Goal: Task Accomplishment & Management: Complete application form

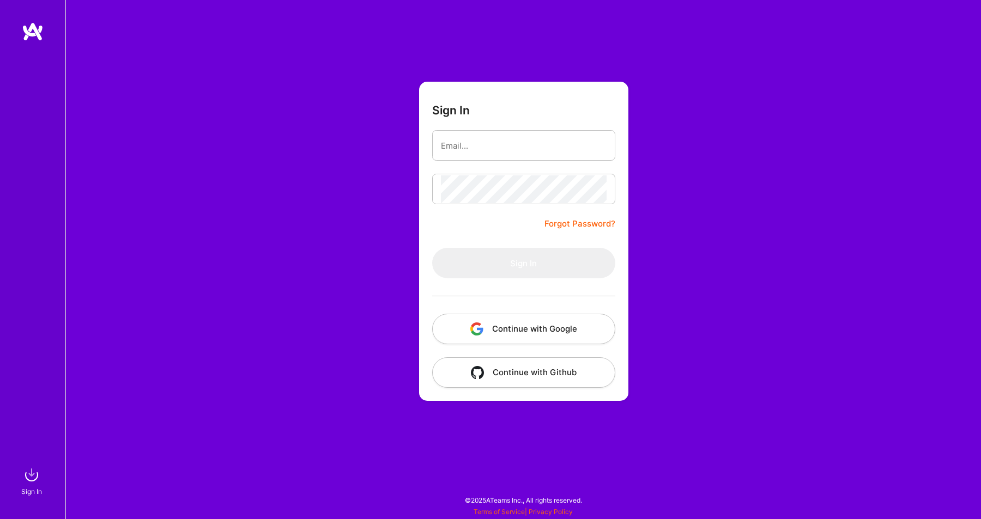
type input "[EMAIL_ADDRESS][DOMAIN_NAME]"
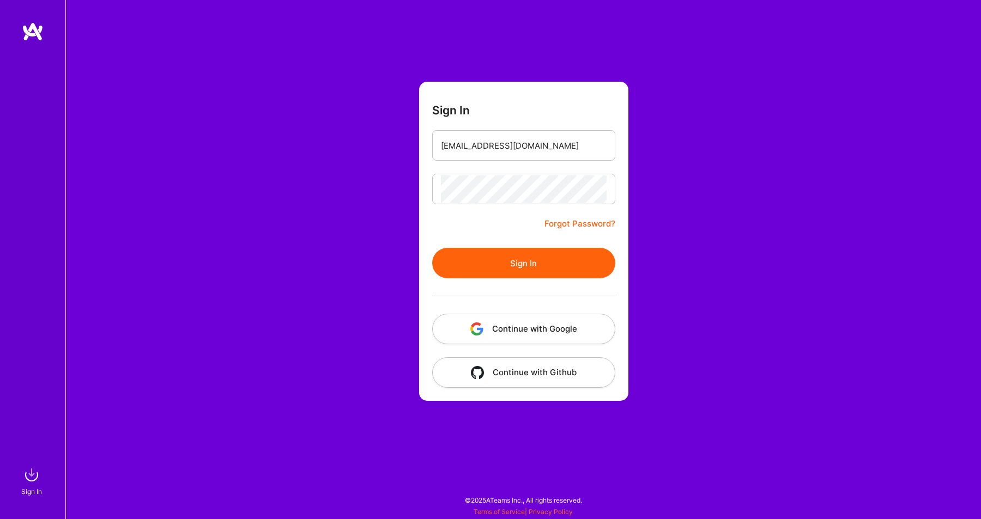
click at [501, 267] on button "Sign In" at bounding box center [523, 263] width 183 height 31
click at [513, 260] on button "Sign In" at bounding box center [523, 263] width 183 height 31
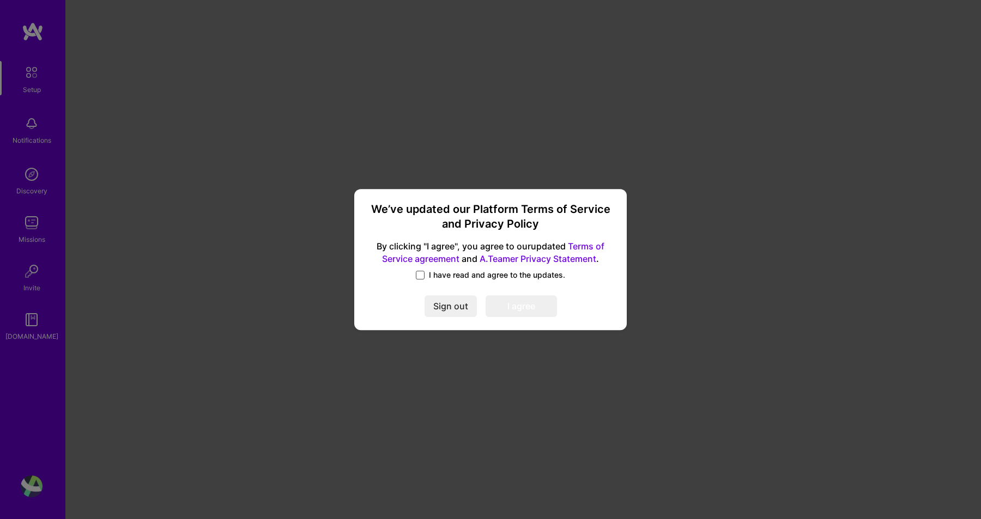
click at [418, 276] on span at bounding box center [420, 275] width 9 height 9
click at [0, 0] on input "I have read and agree to the updates." at bounding box center [0, 0] width 0 height 0
click at [515, 305] on button "I agree" at bounding box center [520, 307] width 71 height 22
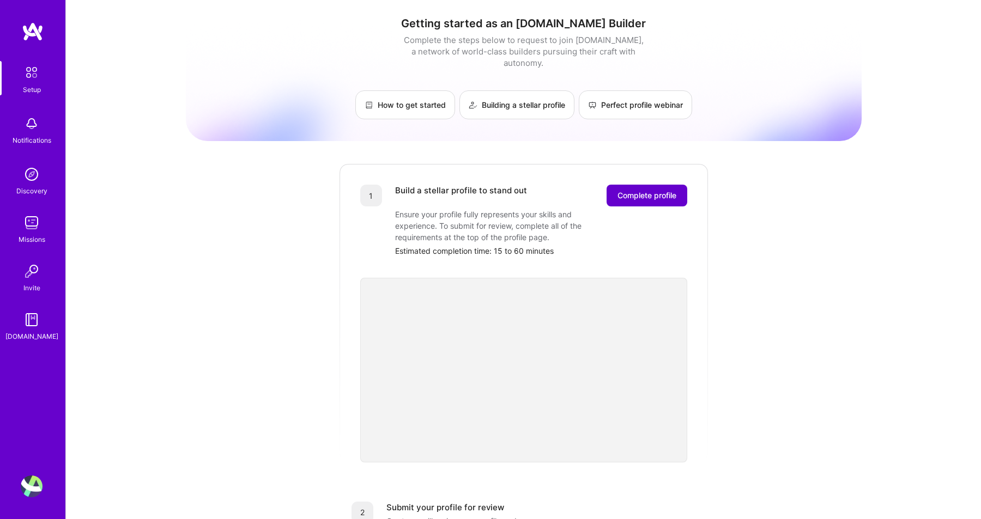
click at [647, 190] on span "Complete profile" at bounding box center [646, 195] width 59 height 11
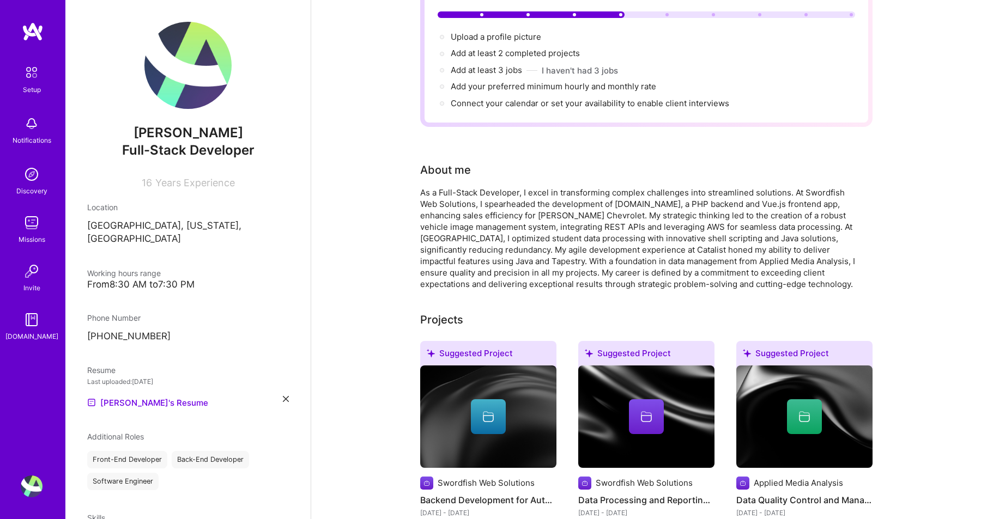
scroll to position [107, 0]
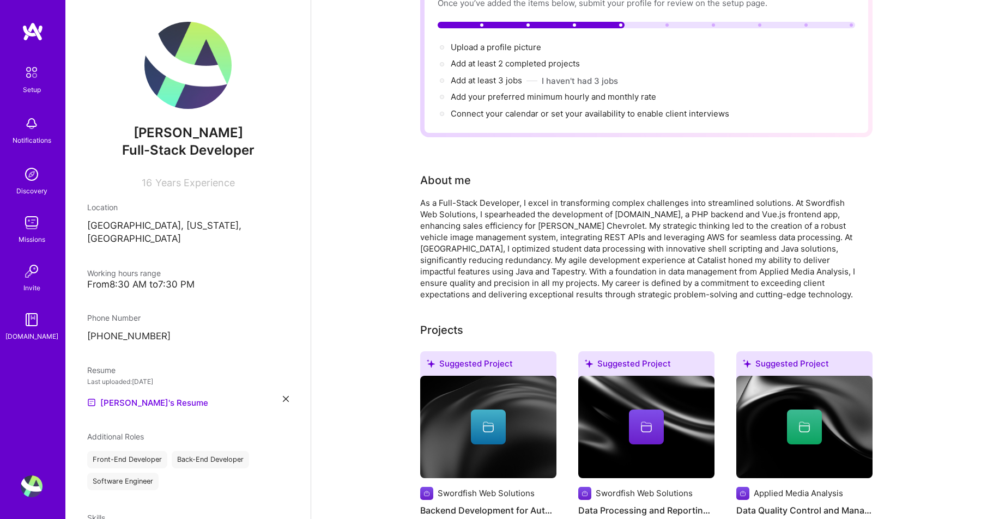
click at [461, 214] on div "As a Full-Stack Developer, I excel in transforming complex challenges into stre…" at bounding box center [638, 248] width 436 height 103
click at [473, 214] on div "As a Full-Stack Developer, I excel in transforming complex challenges into stre…" at bounding box center [638, 248] width 436 height 103
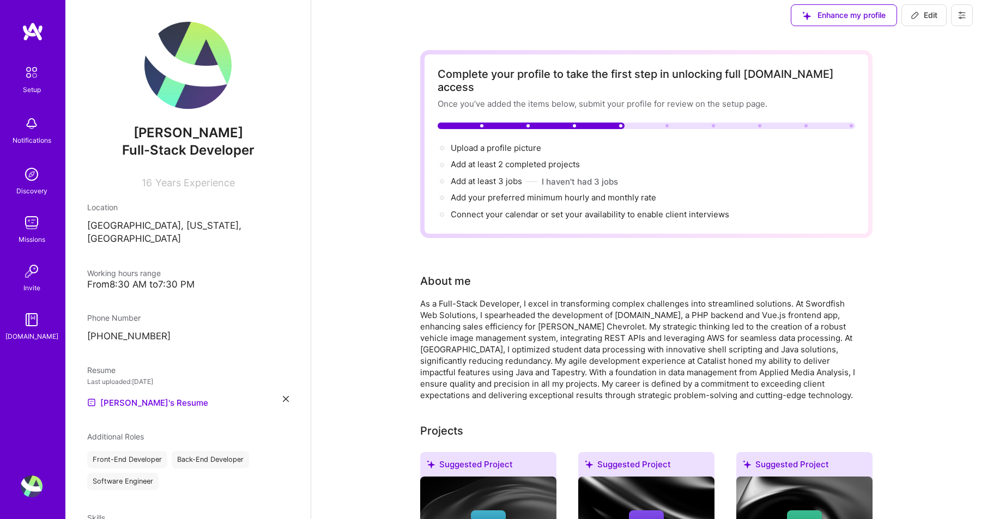
scroll to position [8, 0]
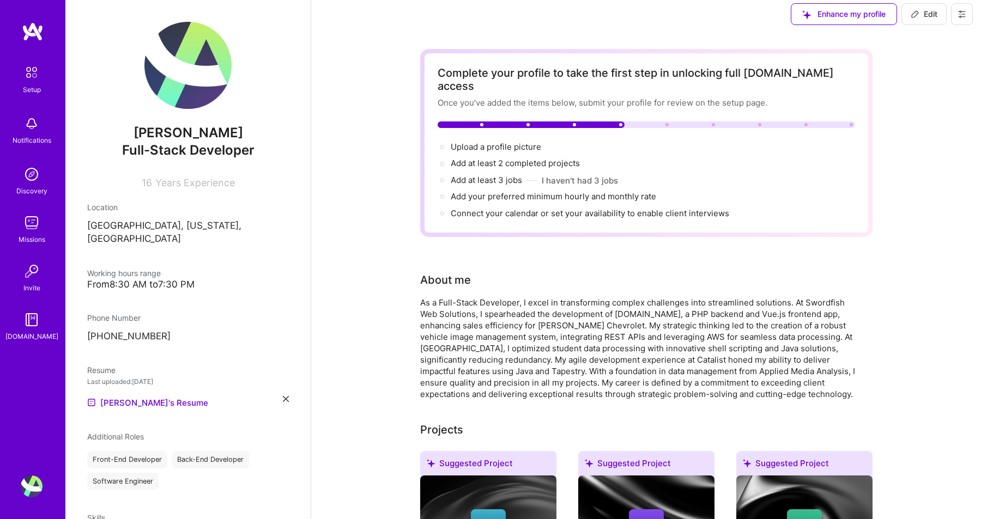
click at [922, 15] on span "Edit" at bounding box center [923, 14] width 27 height 11
select select "US"
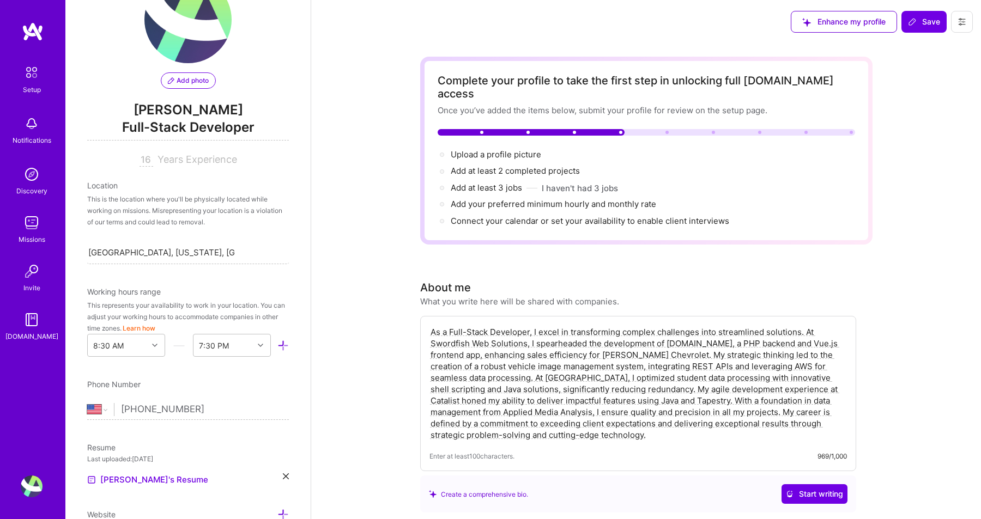
scroll to position [0, 0]
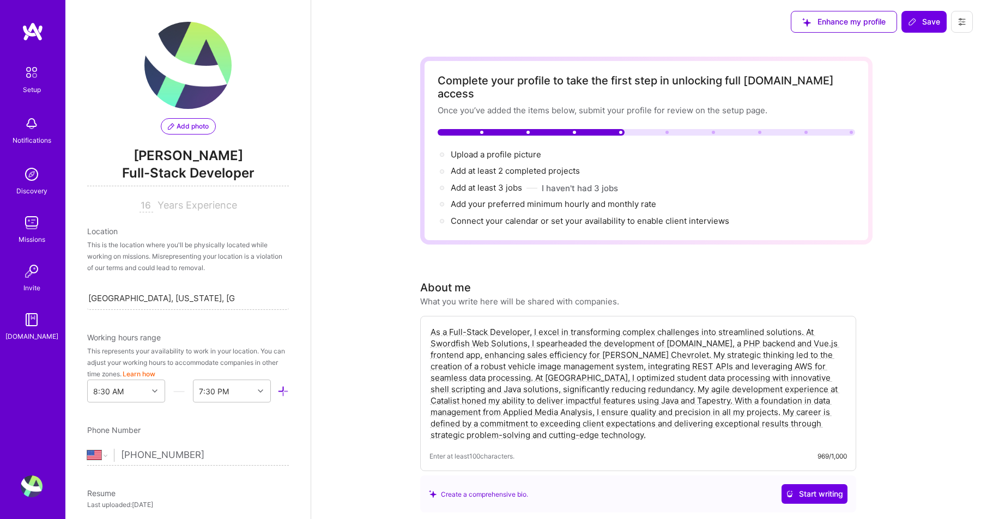
click at [198, 125] on span "Add photo" at bounding box center [188, 126] width 41 height 10
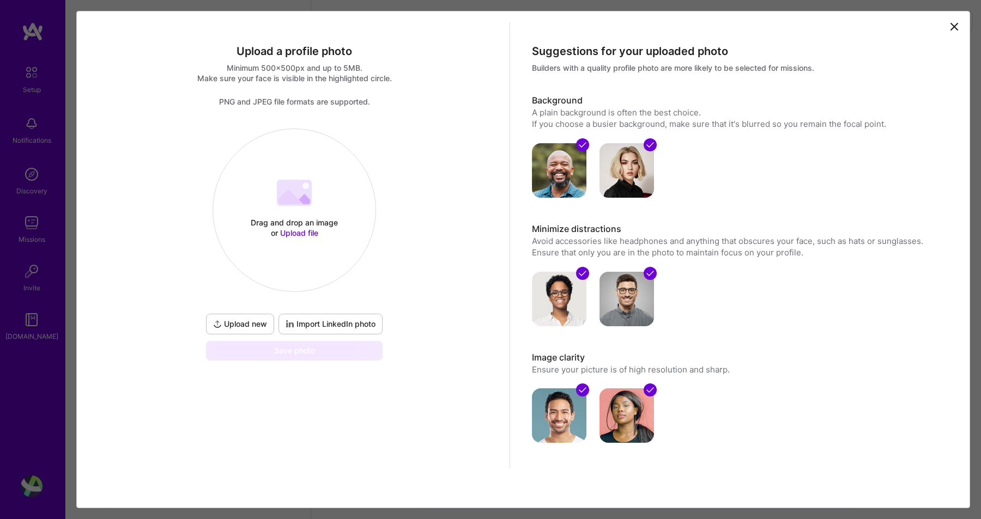
click at [284, 232] on span "Upload file" at bounding box center [299, 232] width 38 height 9
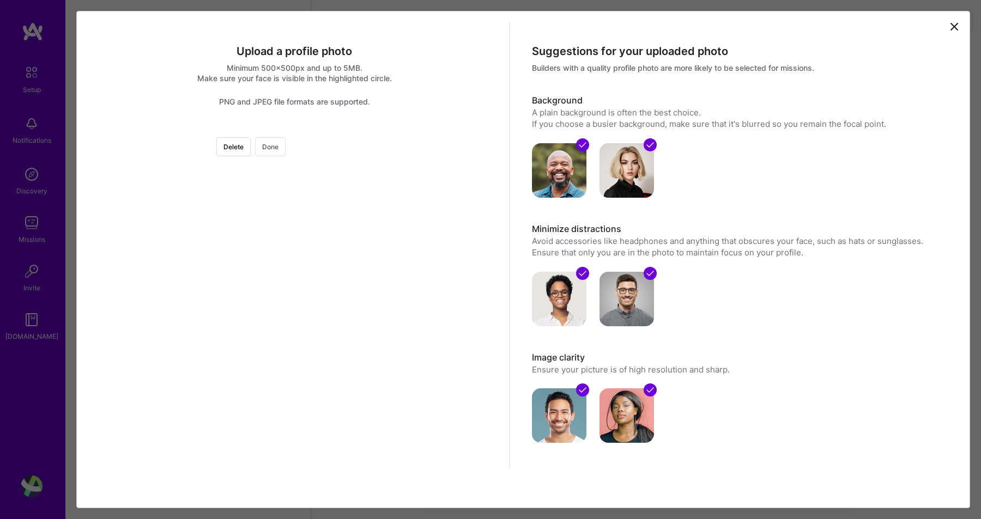
click at [285, 149] on button "Done" at bounding box center [270, 146] width 31 height 19
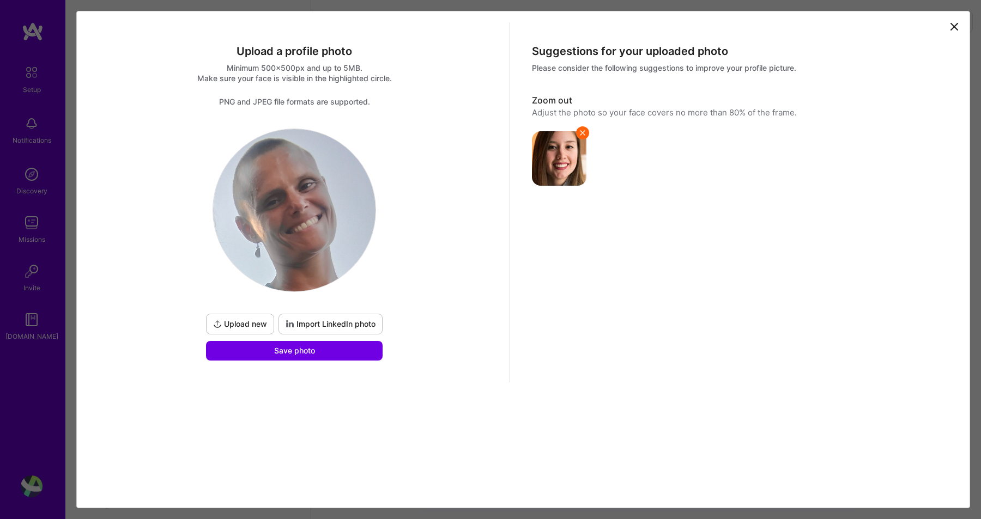
click at [300, 194] on img at bounding box center [294, 210] width 162 height 162
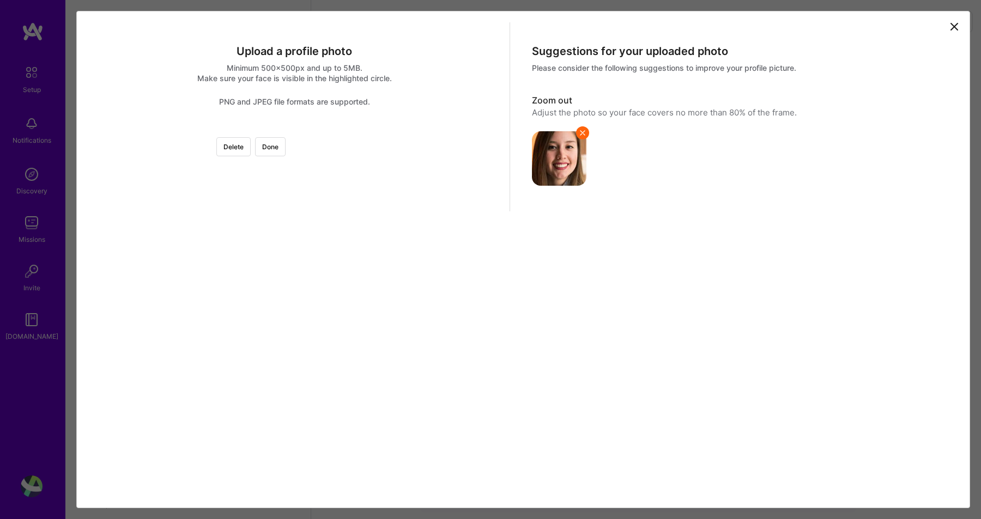
click at [399, 224] on div at bounding box center [553, 284] width 310 height 310
click at [294, 129] on div at bounding box center [294, 129] width 0 height 0
click at [431, 235] on div at bounding box center [545, 243] width 228 height 228
click at [294, 129] on div at bounding box center [294, 129] width 0 height 0
click at [454, 205] on div at bounding box center [549, 224] width 190 height 190
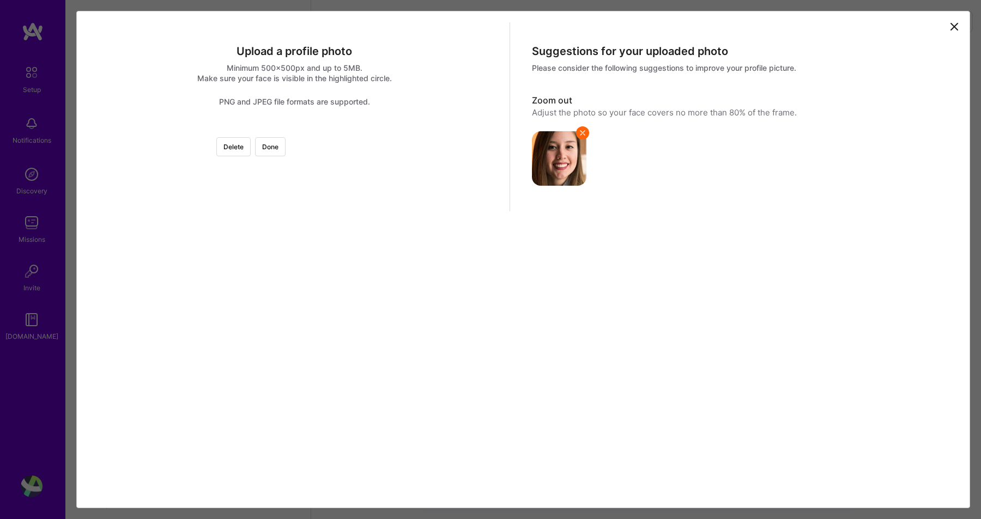
click at [294, 129] on div at bounding box center [294, 129] width 0 height 0
click at [466, 234] on div at bounding box center [548, 211] width 165 height 165
click at [294, 129] on div at bounding box center [294, 129] width 0 height 0
click at [462, 230] on div at bounding box center [535, 202] width 147 height 147
click at [285, 148] on button "Done" at bounding box center [270, 146] width 31 height 19
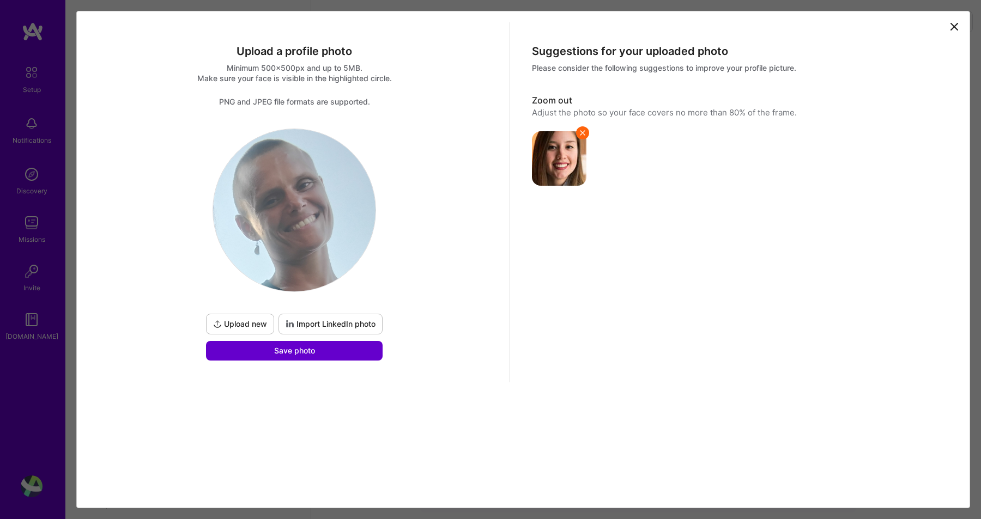
click at [371, 354] on button "Save photo" at bounding box center [294, 351] width 177 height 20
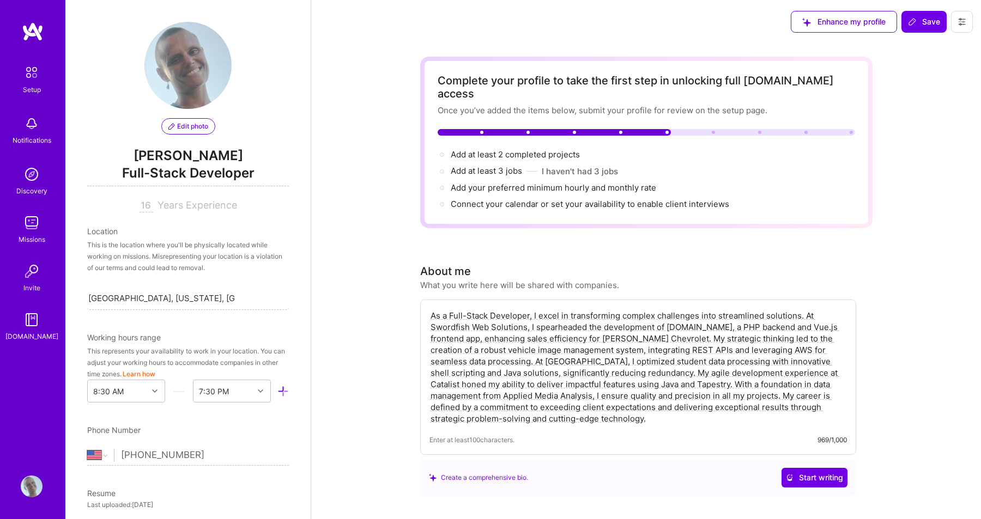
drag, startPoint x: 527, startPoint y: 326, endPoint x: 586, endPoint y: 329, distance: 58.9
click at [586, 329] on textarea "As a Full-Stack Developer, I excel in transforming complex challenges into stre…" at bounding box center [637, 367] width 417 height 117
drag, startPoint x: 622, startPoint y: 325, endPoint x: 511, endPoint y: 320, distance: 110.7
click at [511, 320] on textarea "As a Full-Stack Developer, I excel in transforming complex challenges into stre…" at bounding box center [637, 367] width 417 height 117
click at [636, 329] on textarea "As a Full-Stack Developer, I excel in transforming complex challenges into stre…" at bounding box center [637, 367] width 417 height 117
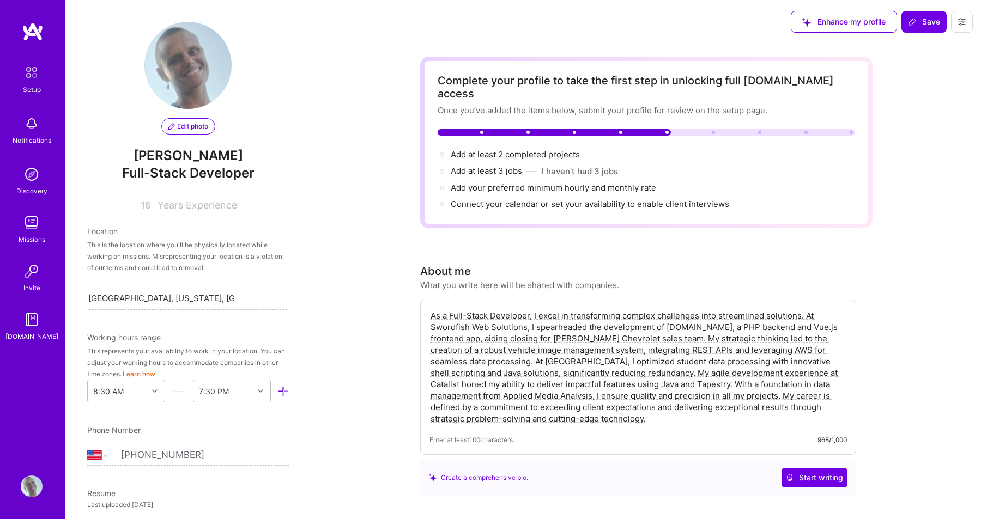
click at [537, 327] on textarea "As a Full-Stack Developer, I excel in transforming complex challenges into stre…" at bounding box center [637, 367] width 417 height 117
drag, startPoint x: 738, startPoint y: 325, endPoint x: 767, endPoint y: 327, distance: 29.5
click at [767, 327] on textarea "As a Full-Stack Developer, I excel in transforming complex challenges into stre…" at bounding box center [637, 367] width 417 height 117
drag, startPoint x: 799, startPoint y: 347, endPoint x: 840, endPoint y: 351, distance: 41.0
click at [840, 351] on textarea "As a Full-Stack Developer, I excel in transforming complex challenges into stre…" at bounding box center [637, 367] width 417 height 117
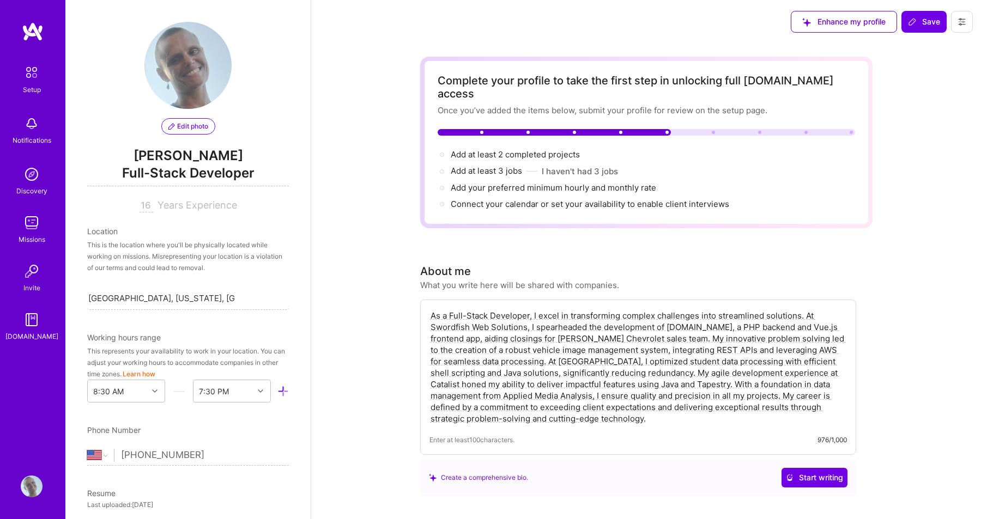
click at [482, 358] on textarea "As a Full-Stack Developer, I excel in transforming complex challenges into stre…" at bounding box center [637, 367] width 417 height 117
click at [477, 360] on textarea "As a Full-Stack Developer, I excel in transforming complex challenges into stre…" at bounding box center [637, 367] width 417 height 117
click at [478, 357] on textarea "As a Full-Stack Developer, I excel in transforming complex challenges into stre…" at bounding box center [637, 367] width 417 height 117
drag, startPoint x: 651, startPoint y: 360, endPoint x: 786, endPoint y: 363, distance: 134.6
click at [786, 363] on textarea "As a Full-Stack Developer, I excel in transforming complex challenges into stre…" at bounding box center [637, 367] width 417 height 117
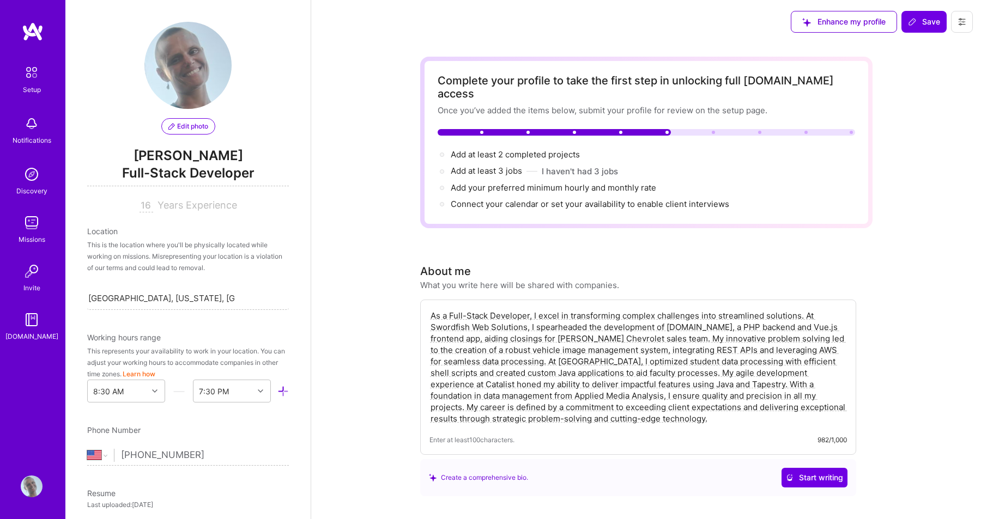
click at [616, 392] on textarea "As a Full-Stack Developer, I excel in transforming complex challenges into stre…" at bounding box center [637, 367] width 417 height 117
drag, startPoint x: 491, startPoint y: 404, endPoint x: 589, endPoint y: 405, distance: 98.6
click at [589, 405] on textarea "As a Full-Stack Developer, I excel in transforming complex challenges into stre…" at bounding box center [637, 367] width 417 height 117
click at [626, 395] on textarea "As a Full-Stack Developer, I excel in transforming complex challenges into stre…" at bounding box center [637, 367] width 417 height 117
paste textarea "strategic problem-solving"
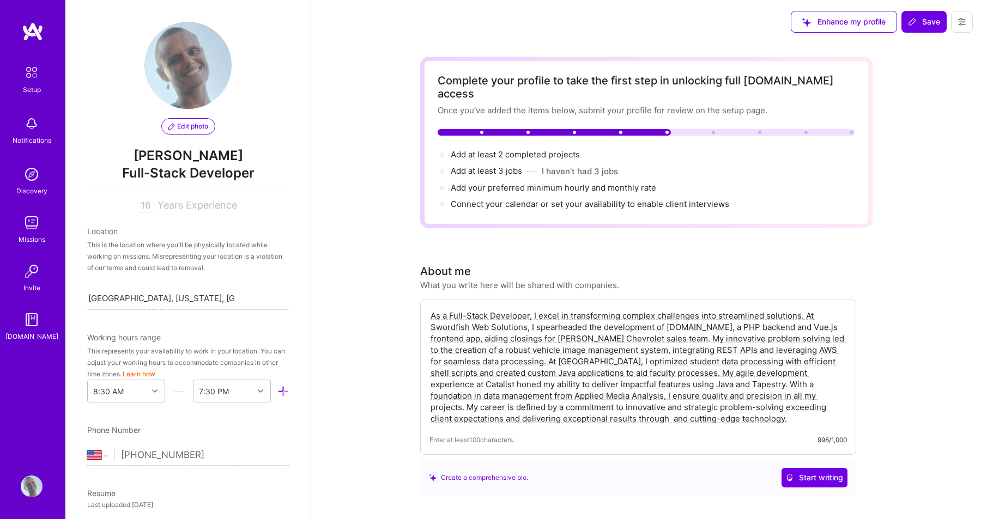
click at [691, 406] on textarea "As a Full-Stack Developer, I excel in transforming complex challenges into stre…" at bounding box center [637, 367] width 417 height 117
drag, startPoint x: 688, startPoint y: 406, endPoint x: 666, endPoint y: 406, distance: 22.3
click at [666, 406] on textarea "As a Full-Stack Developer, I excel in transforming complex challenges into stre…" at bounding box center [637, 367] width 417 height 117
type textarea "As a Full-Stack Developer, I excel in transforming complex challenges into stre…"
click at [668, 414] on div "As a Full-Stack Developer, I excel in transforming complex challenges into stre…" at bounding box center [638, 377] width 436 height 155
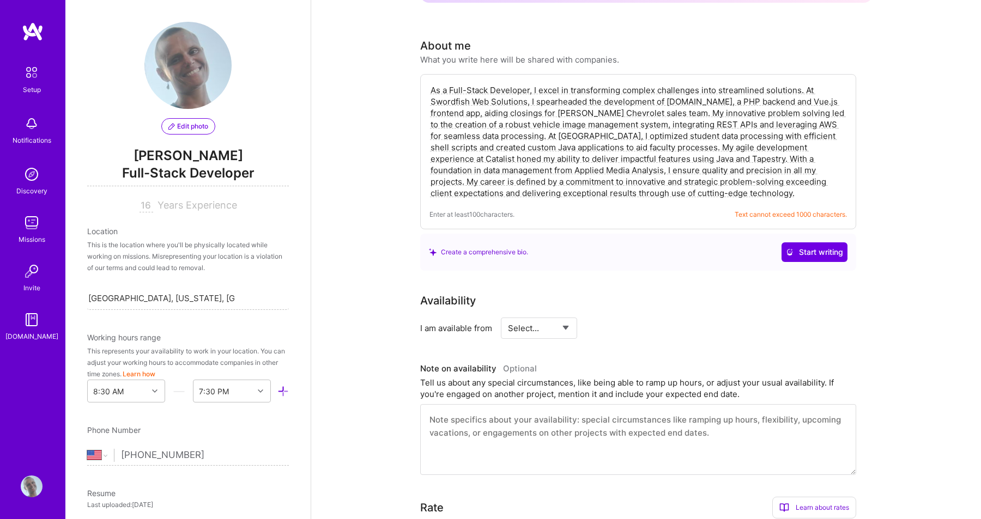
scroll to position [234, 0]
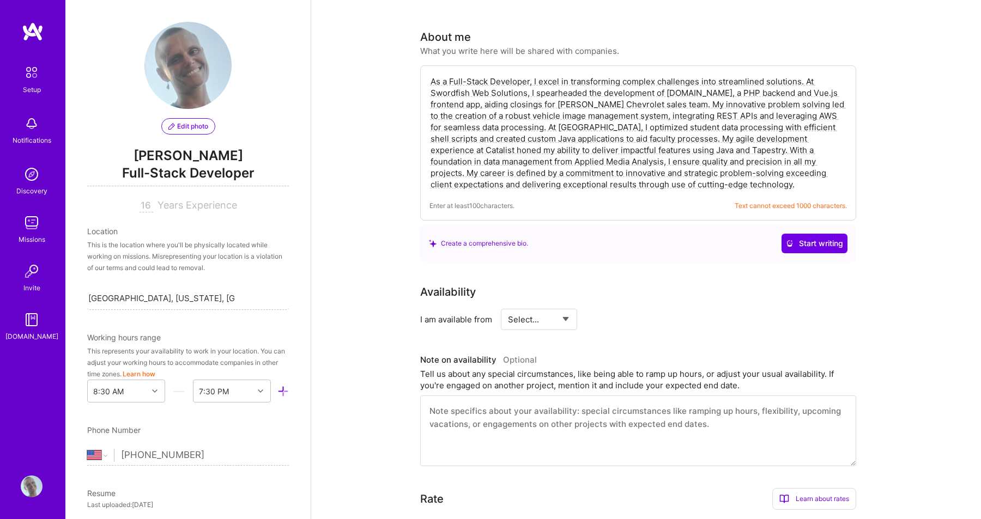
click at [569, 306] on select "Select... Right Now Future Date Not Available" at bounding box center [539, 320] width 63 height 28
select select "Right Now"
click at [618, 309] on input at bounding box center [637, 319] width 65 height 21
click at [568, 306] on select "Select... Right Now Future Date Not Available" at bounding box center [539, 320] width 63 height 28
click at [593, 314] on span "for" at bounding box center [591, 319] width 11 height 11
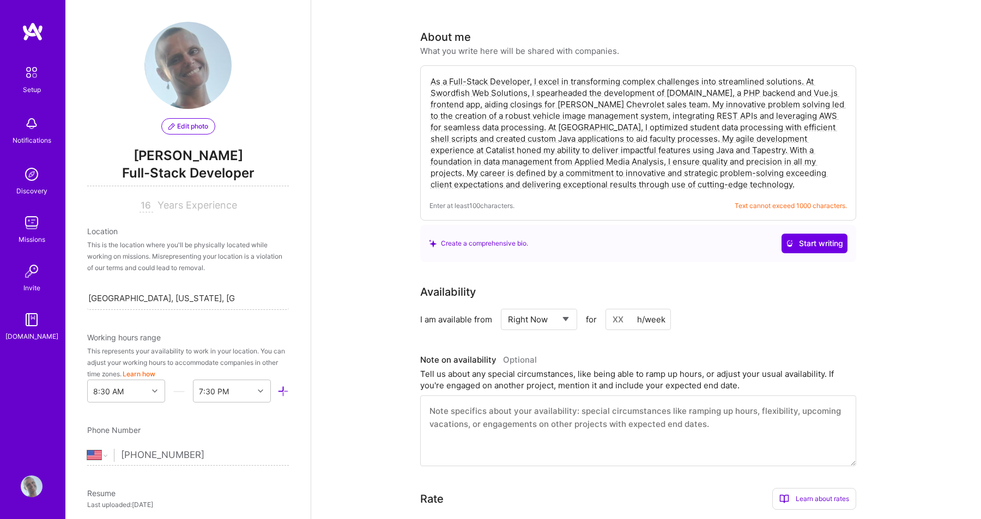
click at [628, 309] on input at bounding box center [637, 319] width 65 height 21
type input "40"
click at [666, 320] on div "Availability I am available from Select... Right Now Future Date Not Available …" at bounding box center [646, 375] width 452 height 183
click at [636, 408] on textarea at bounding box center [638, 431] width 436 height 71
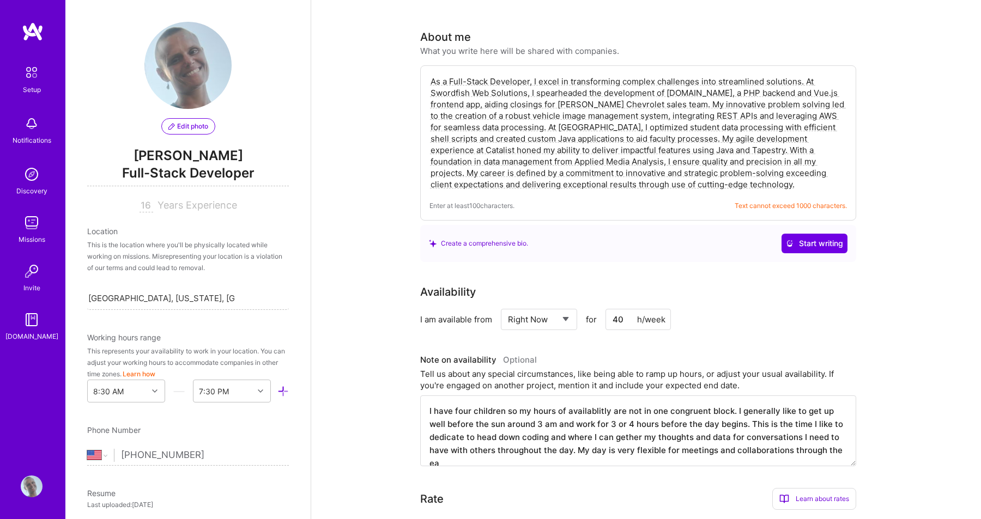
scroll to position [3, 0]
click at [495, 419] on textarea "I have four children so my hours of availability are not in one congruent block…" at bounding box center [638, 431] width 436 height 71
drag, startPoint x: 571, startPoint y: 421, endPoint x: 618, endPoint y: 424, distance: 47.0
click at [618, 424] on textarea "I have four children so my hours of availability are not in one congruent block…" at bounding box center [638, 431] width 436 height 71
click at [579, 421] on textarea "I have four children so my hours of availability are not in one congruent block…" at bounding box center [638, 431] width 436 height 71
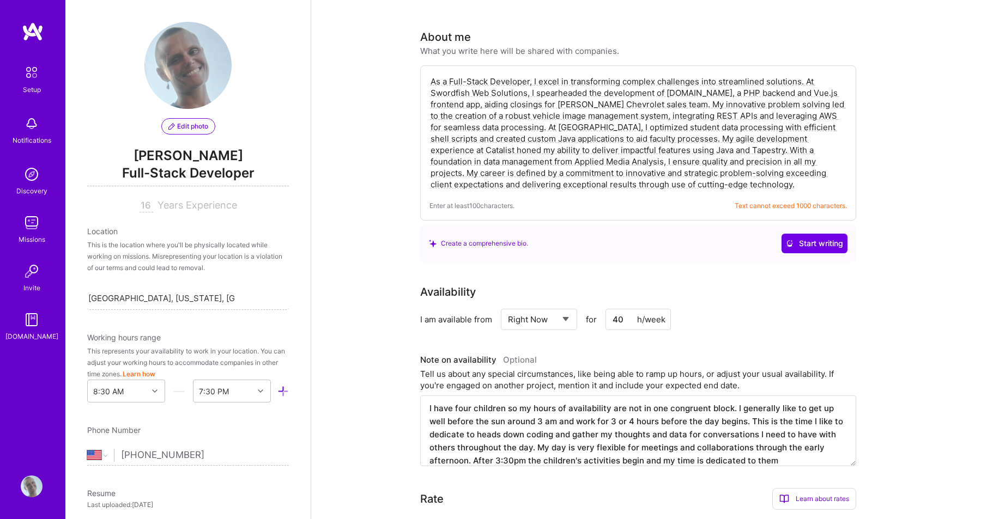
scroll to position [13, 0]
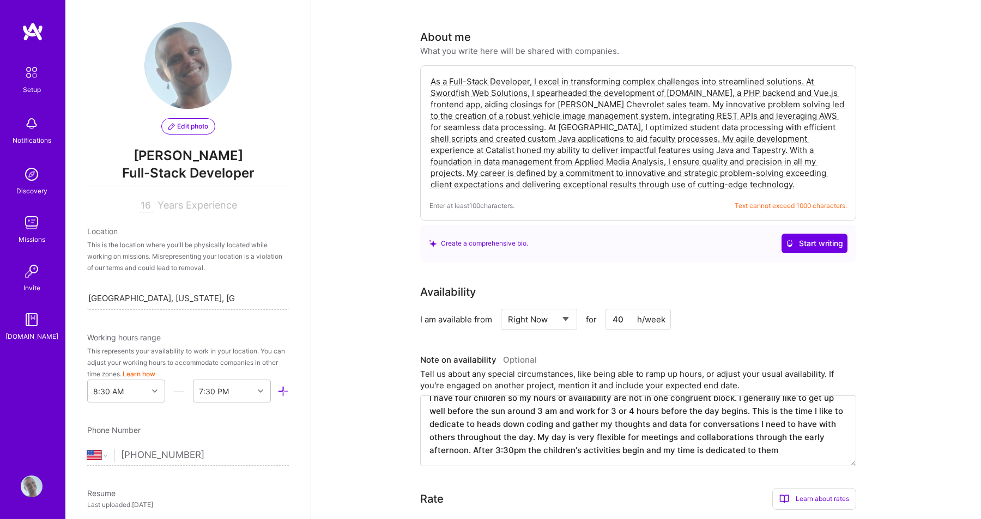
click at [777, 437] on textarea "I have four children so my hours of availability are not in one congruent block…" at bounding box center [638, 431] width 436 height 71
type textarea "I have four children so my hours of availability are not in one congruent block…"
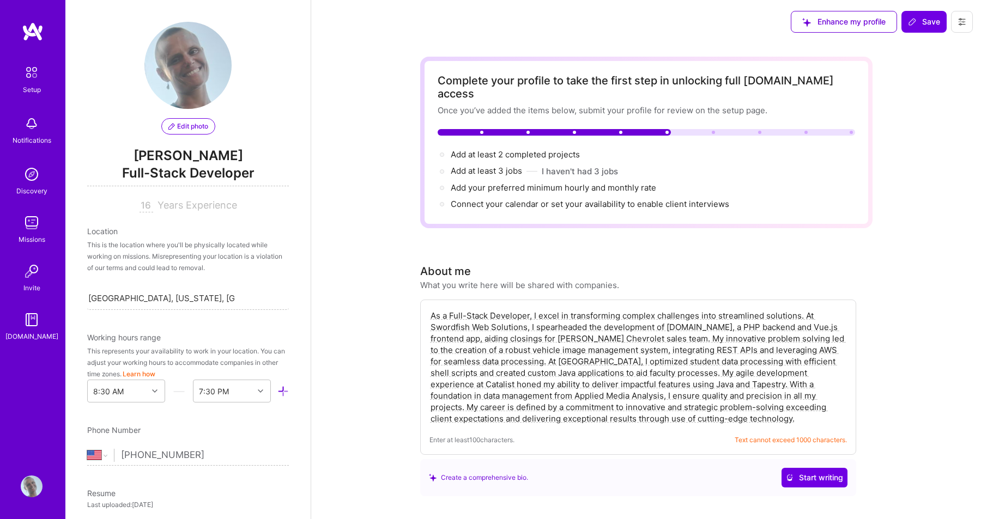
select select "US"
select select "Right Now"
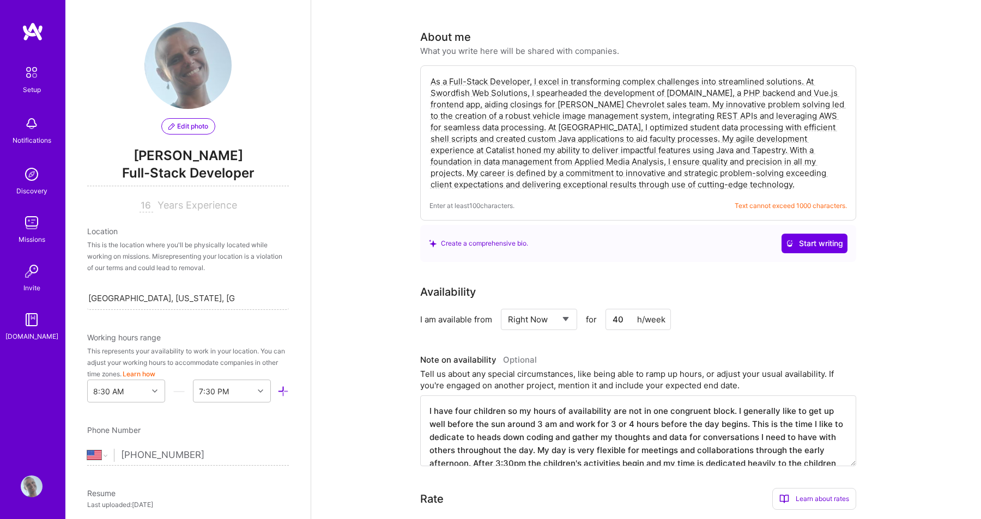
scroll to position [16, 0]
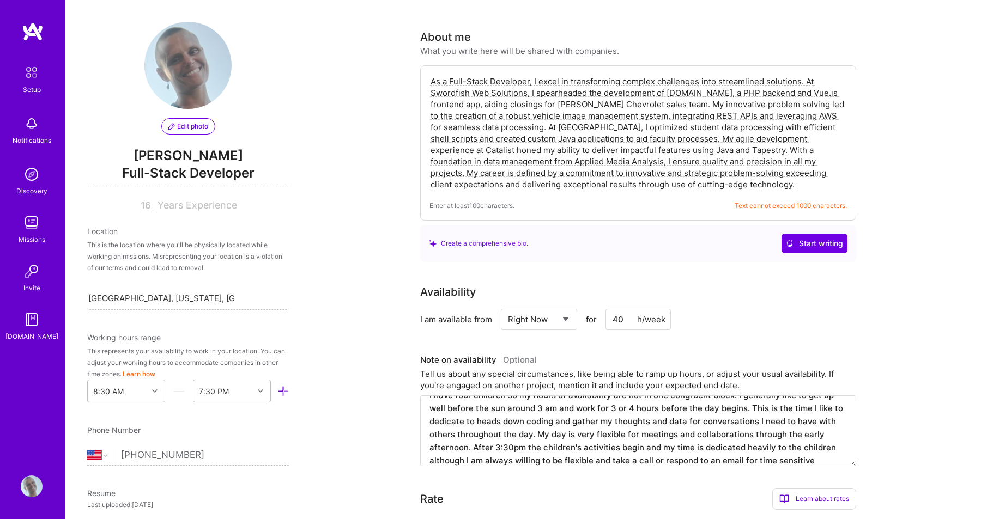
click at [830, 436] on textarea "I have four children so my hours of availability are not in one congruent block…" at bounding box center [638, 431] width 436 height 71
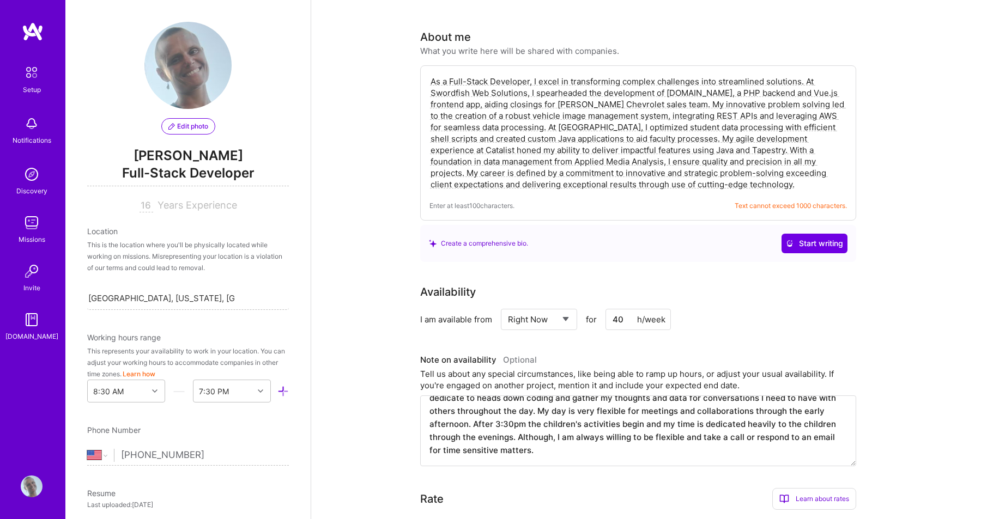
click at [534, 439] on textarea "I have four children so my hours of availability are not in one congruent block…" at bounding box center [638, 431] width 436 height 71
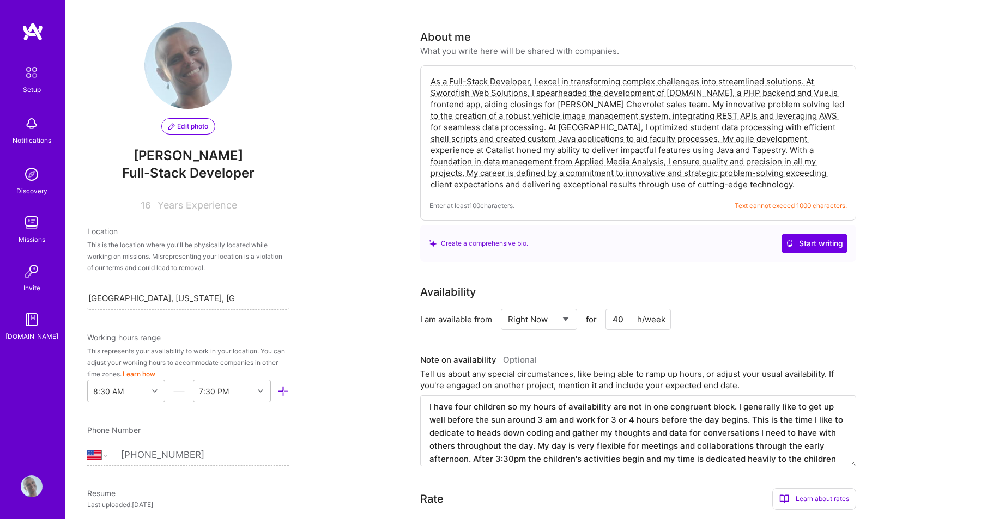
scroll to position [0, 0]
click at [595, 423] on textarea "I have four children so my hours of availability are not in one congruent block…" at bounding box center [638, 431] width 436 height 71
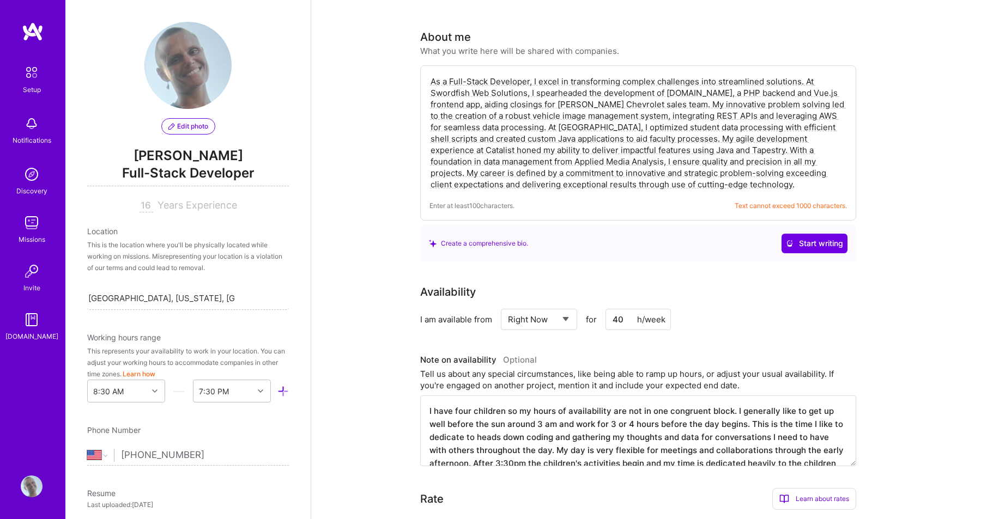
click at [695, 437] on textarea "I have four children so my hours of availability are not in one congruent block…" at bounding box center [638, 431] width 436 height 71
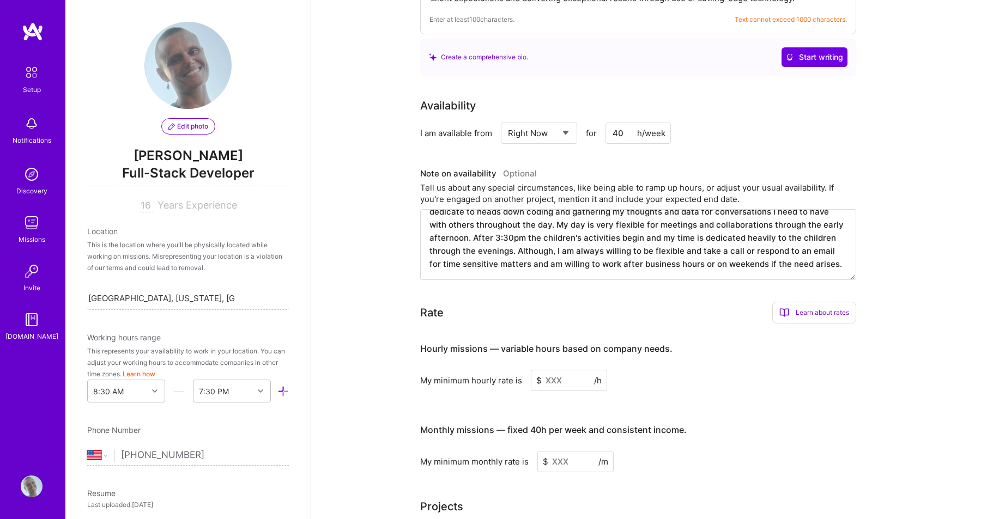
scroll to position [427, 0]
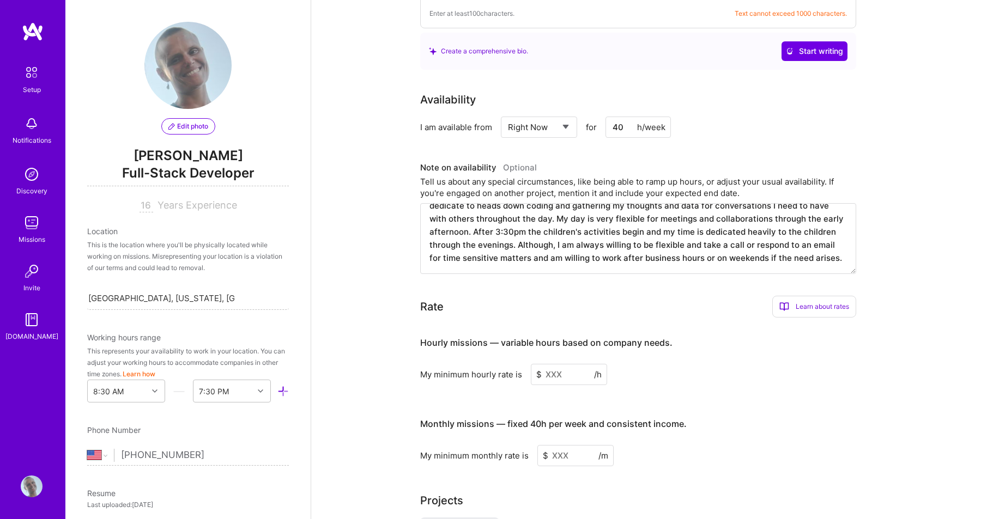
type textarea "I have four children so my hours of availability are not in one congruent block…"
click at [562, 364] on input at bounding box center [569, 374] width 76 height 21
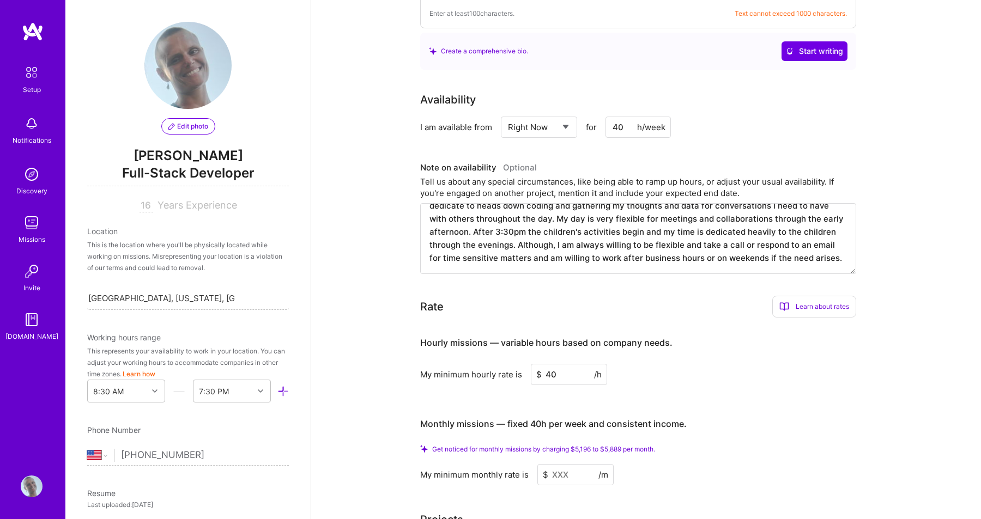
type input "40"
click at [560, 464] on input at bounding box center [575, 474] width 76 height 21
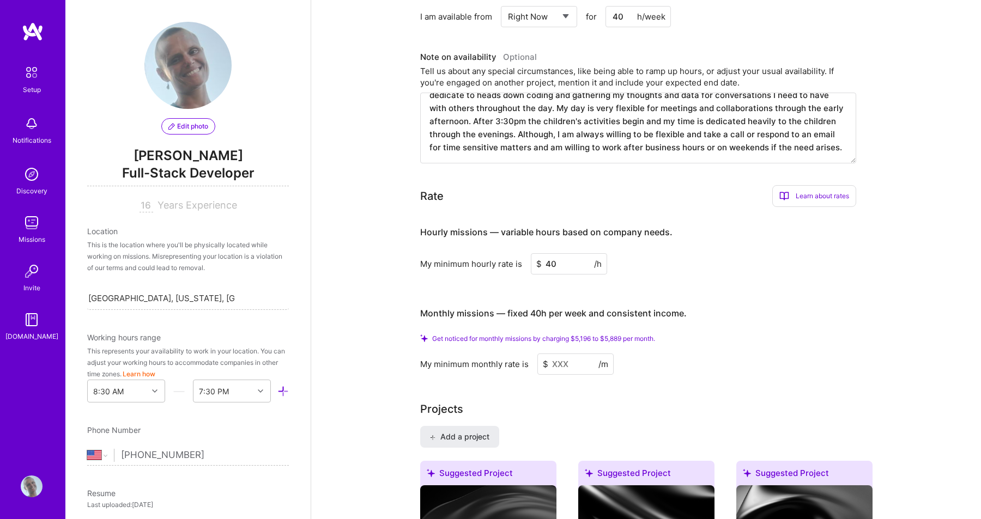
scroll to position [540, 0]
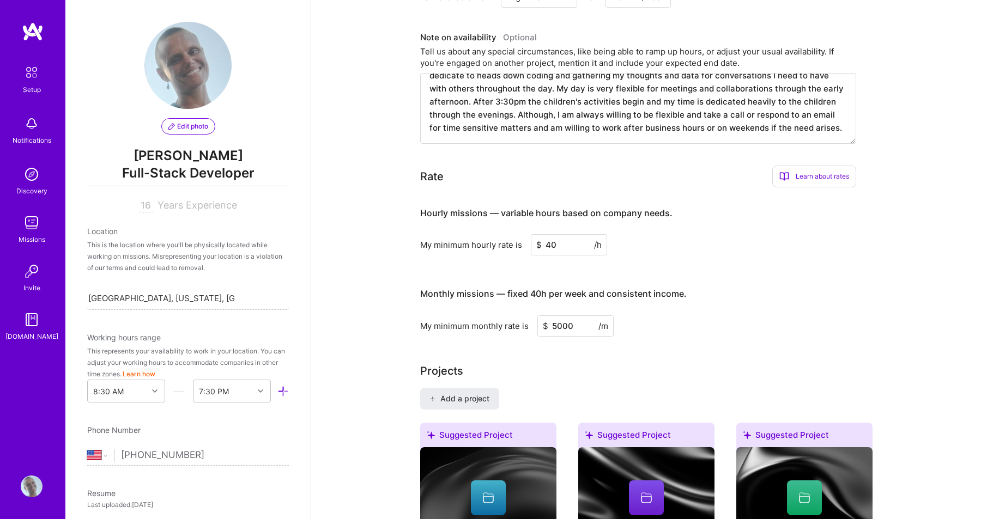
type input "5000"
click at [631, 363] on div "Projects" at bounding box center [646, 371] width 452 height 16
click at [573, 315] on input "5000" at bounding box center [575, 325] width 76 height 21
click at [680, 294] on div "Monthly missions — fixed 40h per week and consistent income." at bounding box center [553, 294] width 266 height 34
click at [563, 234] on input "40" at bounding box center [569, 244] width 76 height 21
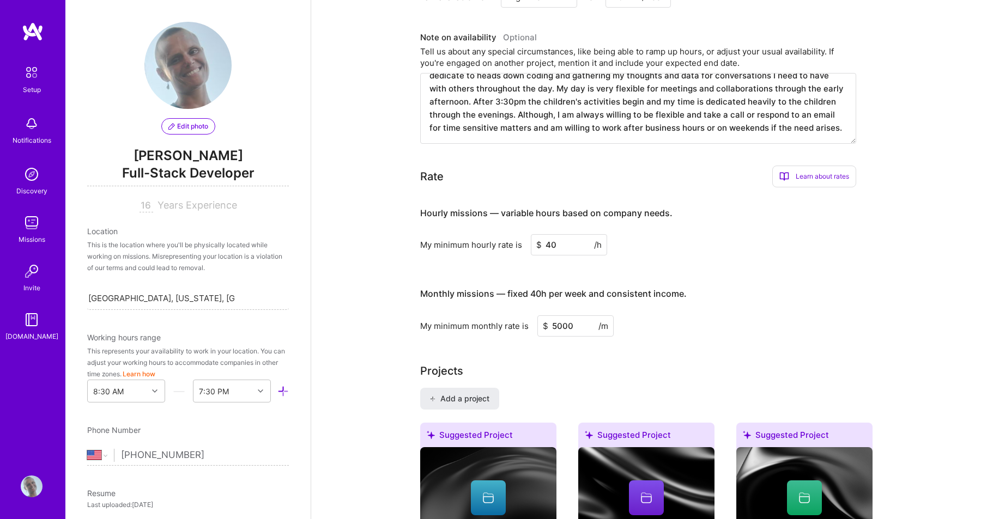
click at [500, 239] on div "My minimum hourly rate is" at bounding box center [471, 244] width 102 height 11
click at [551, 315] on input "5000" at bounding box center [575, 325] width 76 height 21
click at [572, 315] on input "5000" at bounding box center [575, 325] width 76 height 21
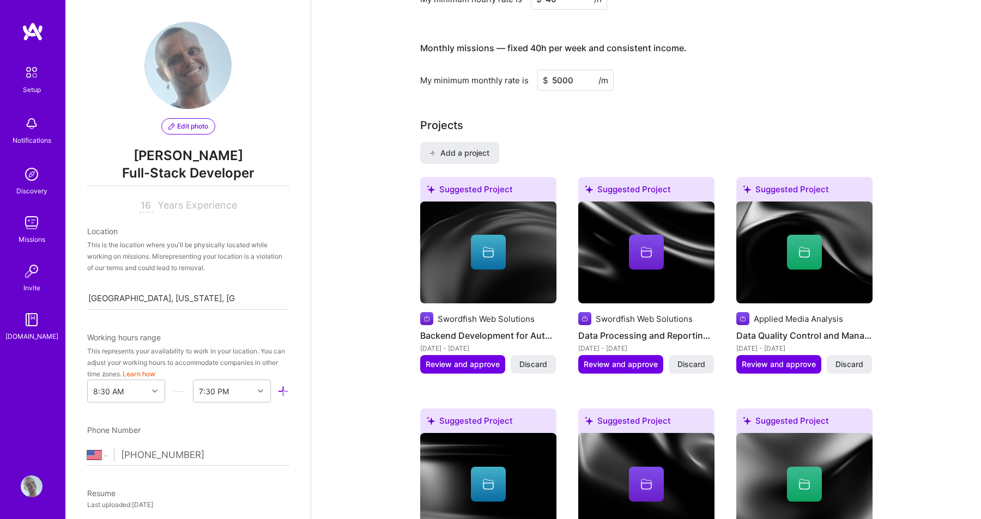
scroll to position [798, 0]
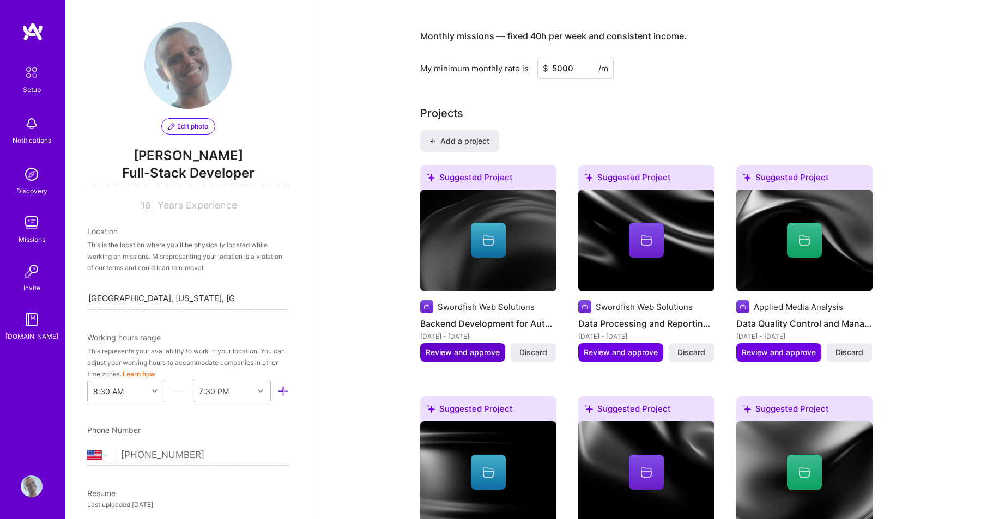
click at [489, 347] on span "Review and approve" at bounding box center [462, 352] width 74 height 11
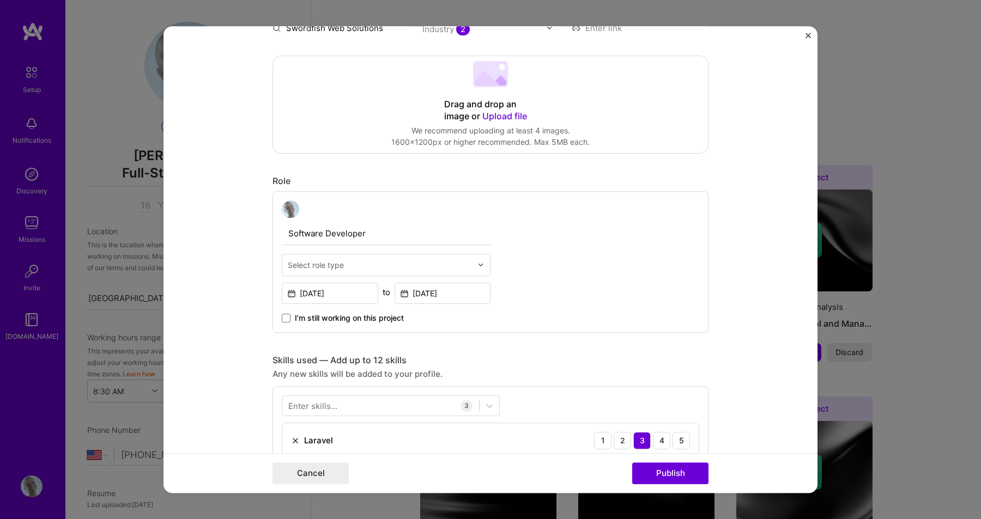
scroll to position [0, 0]
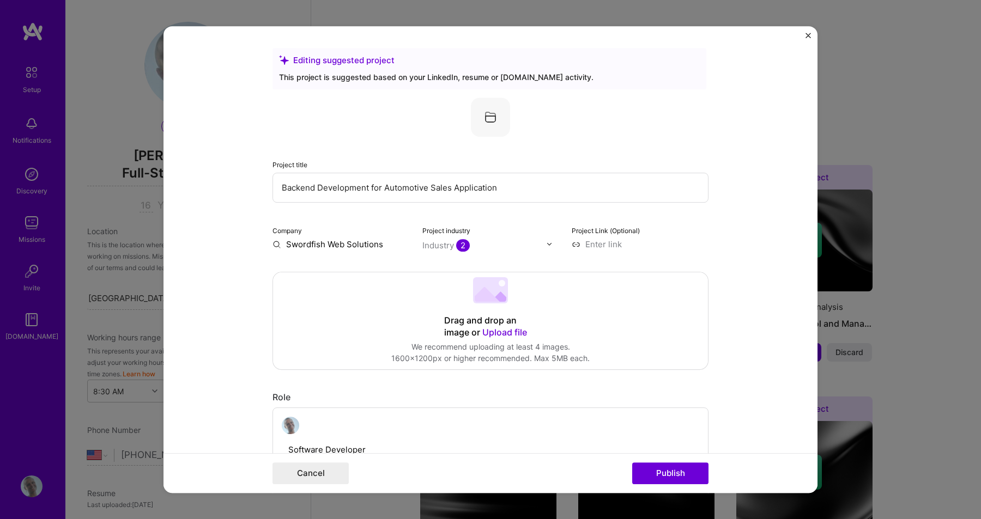
click at [808, 33] on img "Close" at bounding box center [807, 35] width 5 height 5
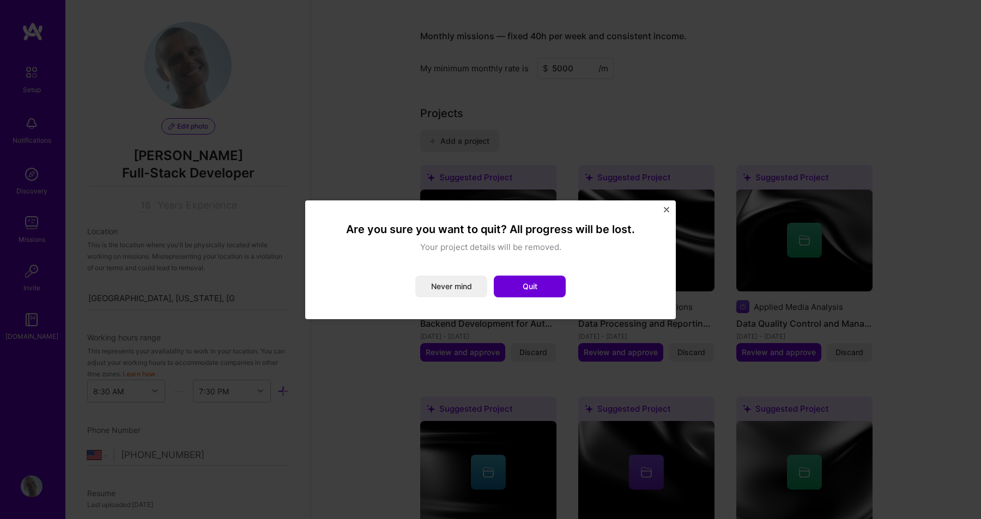
click at [668, 207] on img "Close" at bounding box center [666, 209] width 5 height 5
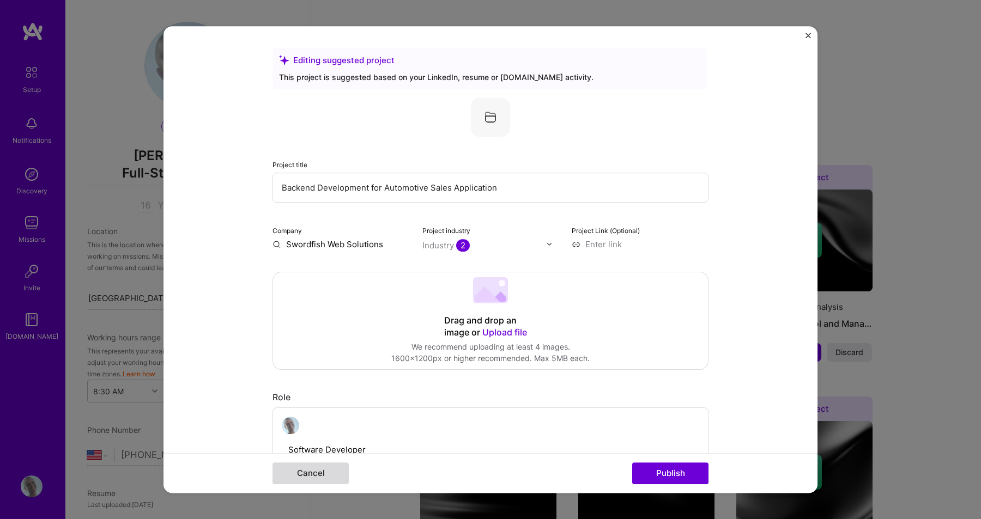
click at [332, 467] on button "Cancel" at bounding box center [310, 474] width 76 height 22
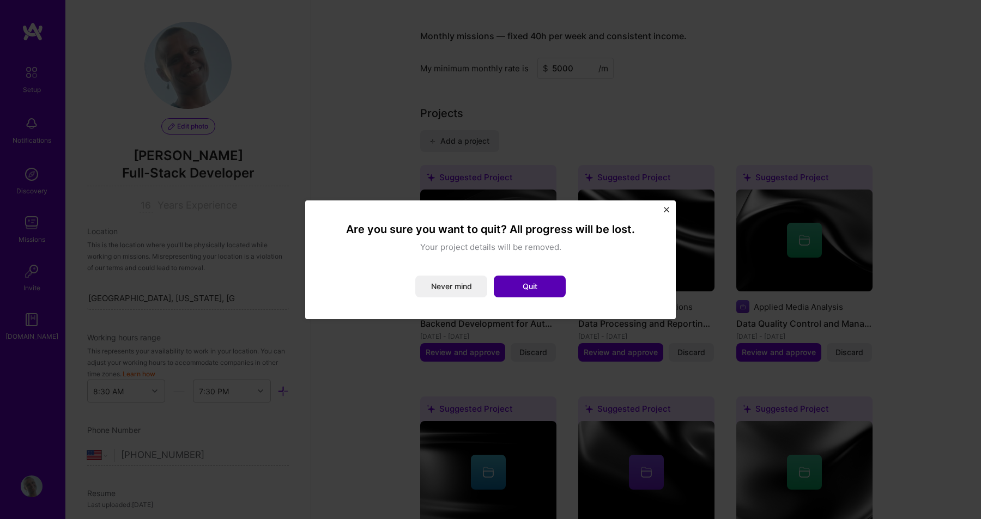
click at [529, 281] on button "Quit" at bounding box center [530, 287] width 72 height 22
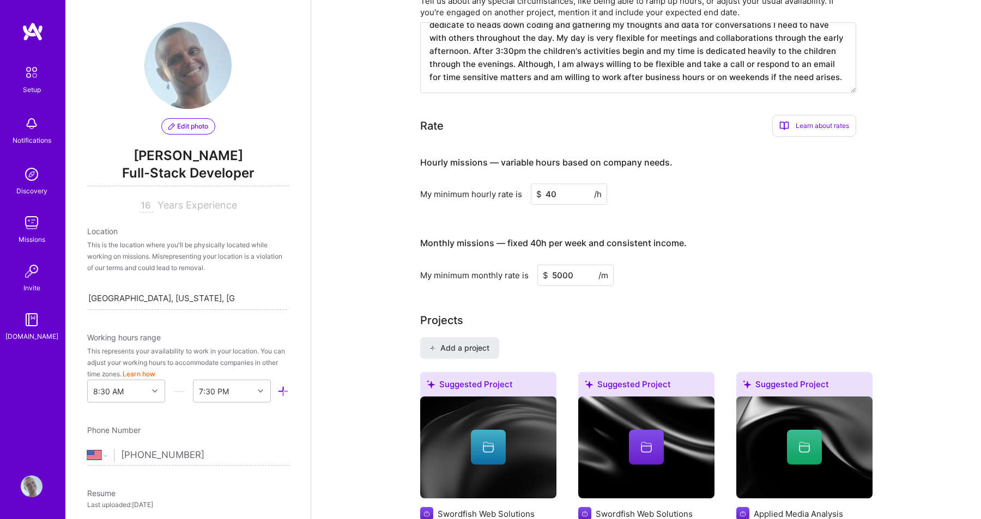
scroll to position [609, 0]
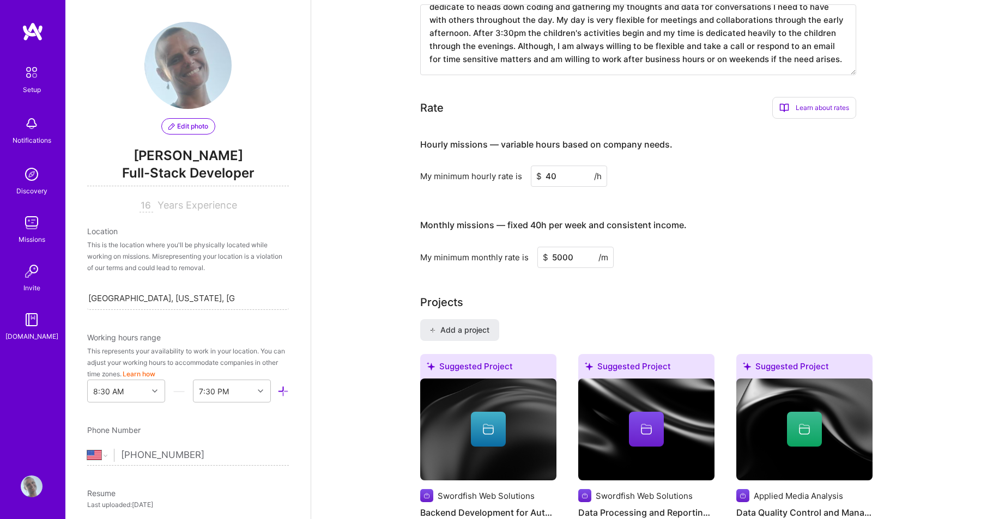
click at [548, 166] on input "40" at bounding box center [569, 176] width 76 height 21
click at [551, 166] on input "40" at bounding box center [569, 176] width 76 height 21
click at [555, 166] on input "40" at bounding box center [569, 176] width 76 height 21
type input "4"
type input "35"
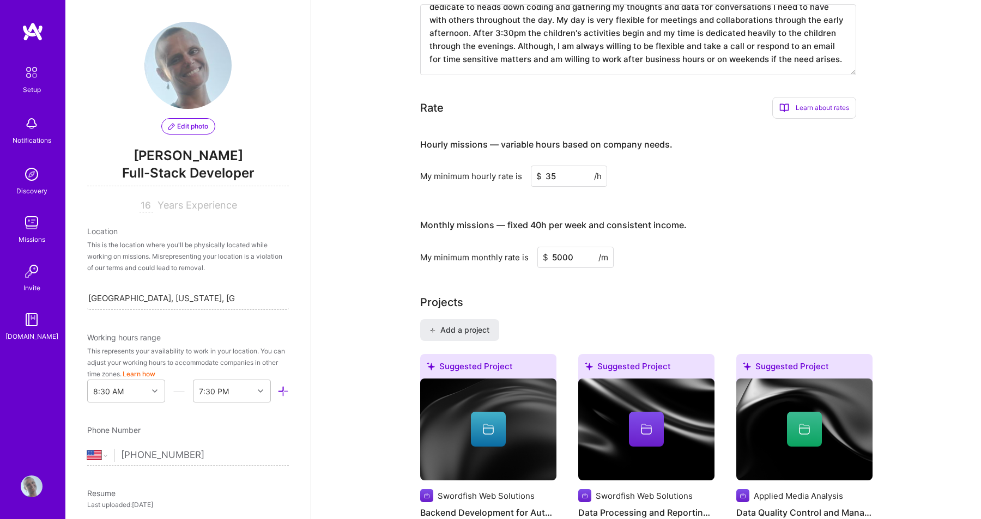
click at [740, 213] on h3 "Monthly missions — fixed 40h per week and consistent income." at bounding box center [638, 226] width 436 height 34
click at [561, 247] on input "5000" at bounding box center [575, 257] width 76 height 21
type input "5600"
click at [789, 279] on div "Complete your profile to take the first step in unlocking full A.Team access On…" at bounding box center [646, 481] width 452 height 2066
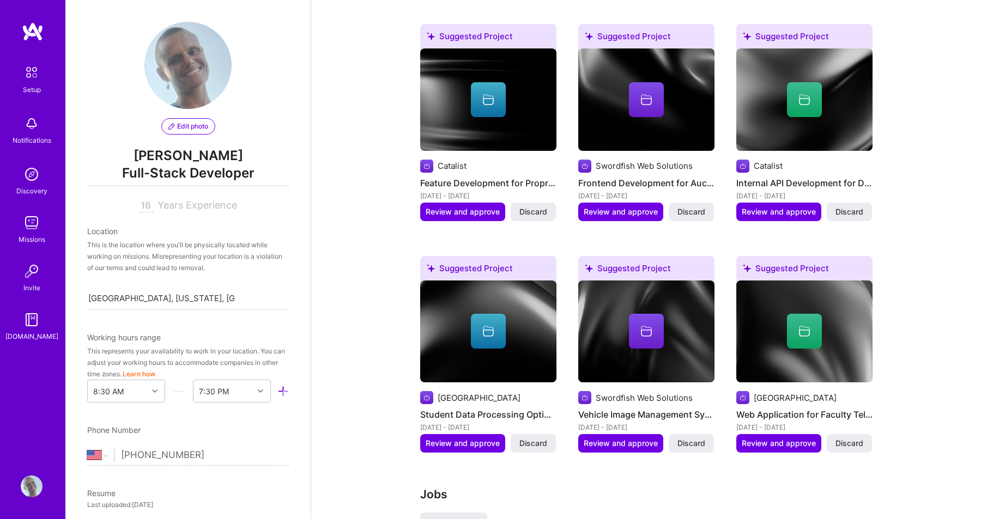
scroll to position [1171, 0]
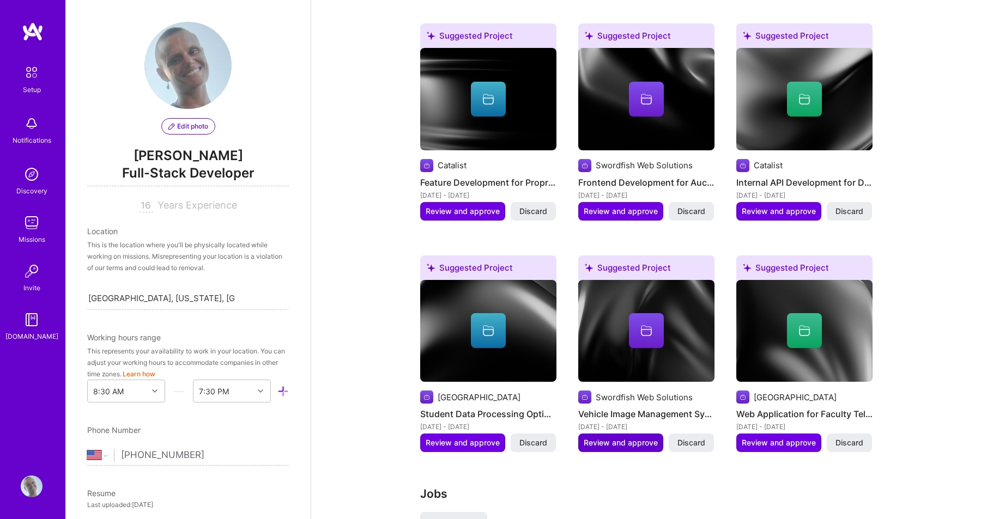
click at [621, 437] on span "Review and approve" at bounding box center [620, 442] width 74 height 11
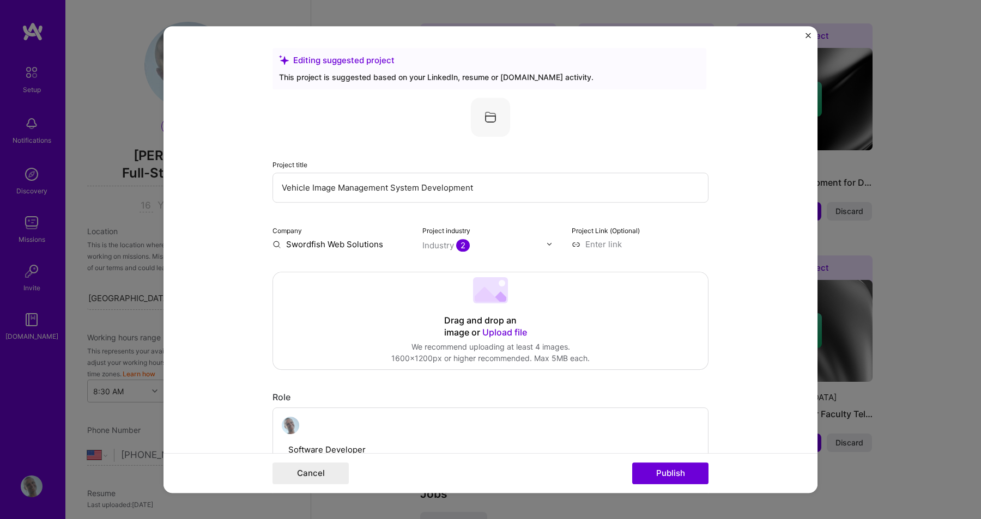
click at [621, 433] on div "Software Developer Select role type Mar, 2018 to Apr, 2024 I’m still working on…" at bounding box center [490, 478] width 436 height 142
click at [461, 244] on span "2" at bounding box center [463, 245] width 14 height 13
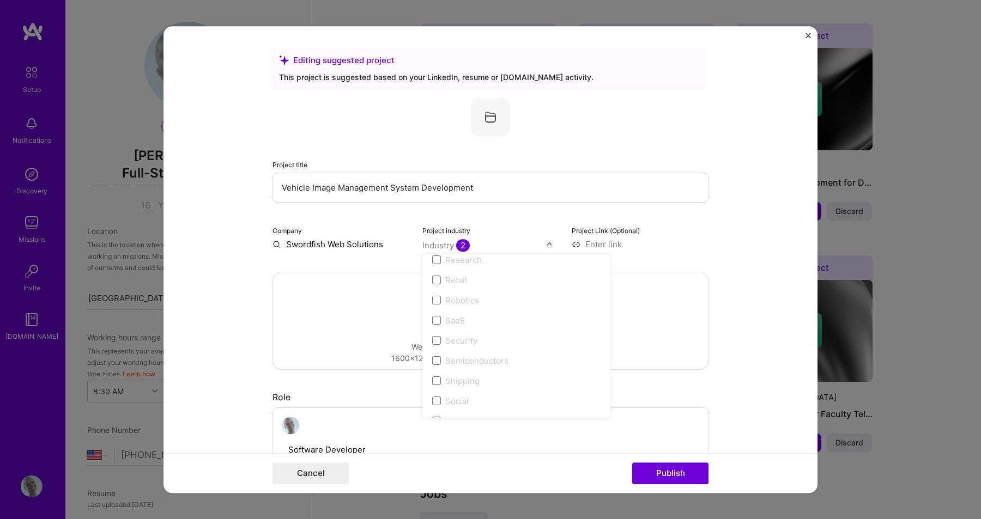
scroll to position [2130, 0]
click at [437, 313] on span at bounding box center [436, 314] width 9 height 9
click at [435, 315] on span at bounding box center [436, 314] width 9 height 9
click at [440, 403] on span at bounding box center [436, 404] width 9 height 9
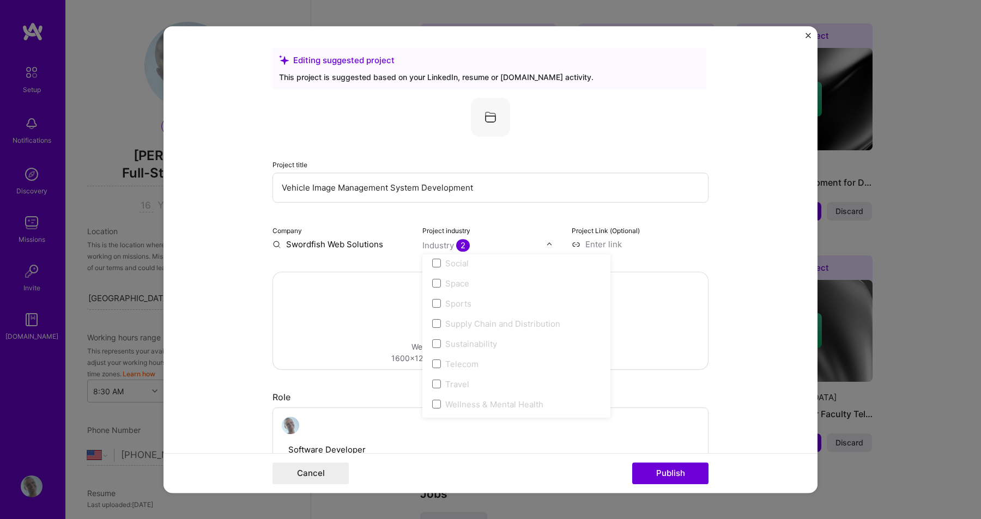
click at [441, 372] on div "Telecom" at bounding box center [515, 364] width 181 height 20
click at [441, 350] on div "Sustainability" at bounding box center [515, 344] width 181 height 20
click at [697, 233] on div "Project Link (Optional)" at bounding box center [639, 237] width 137 height 26
